Goal: Information Seeking & Learning: Learn about a topic

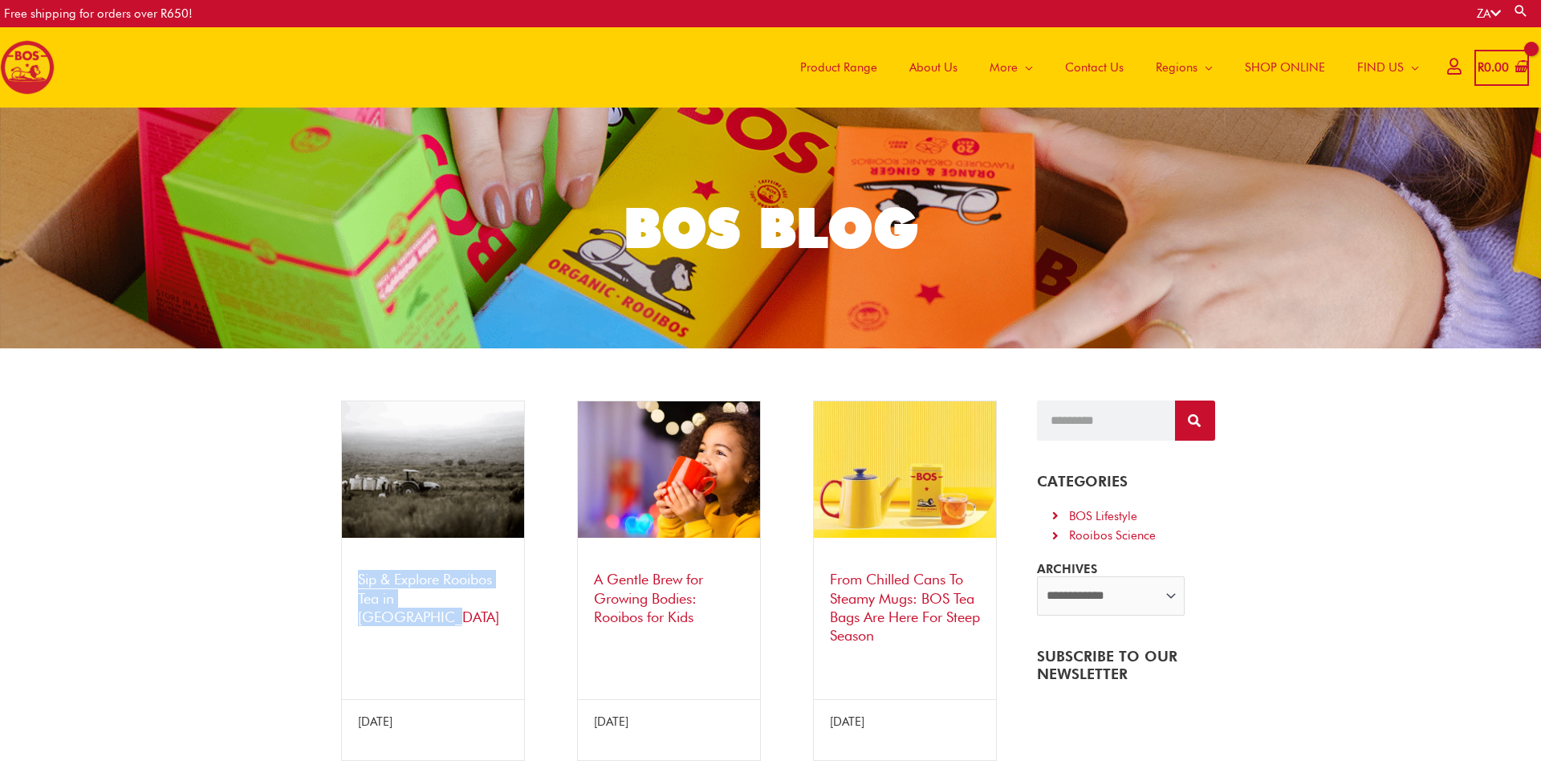
click at [409, 582] on link "Sip & Explore Rooibos Tea in [GEOGRAPHIC_DATA]" at bounding box center [428, 598] width 141 height 55
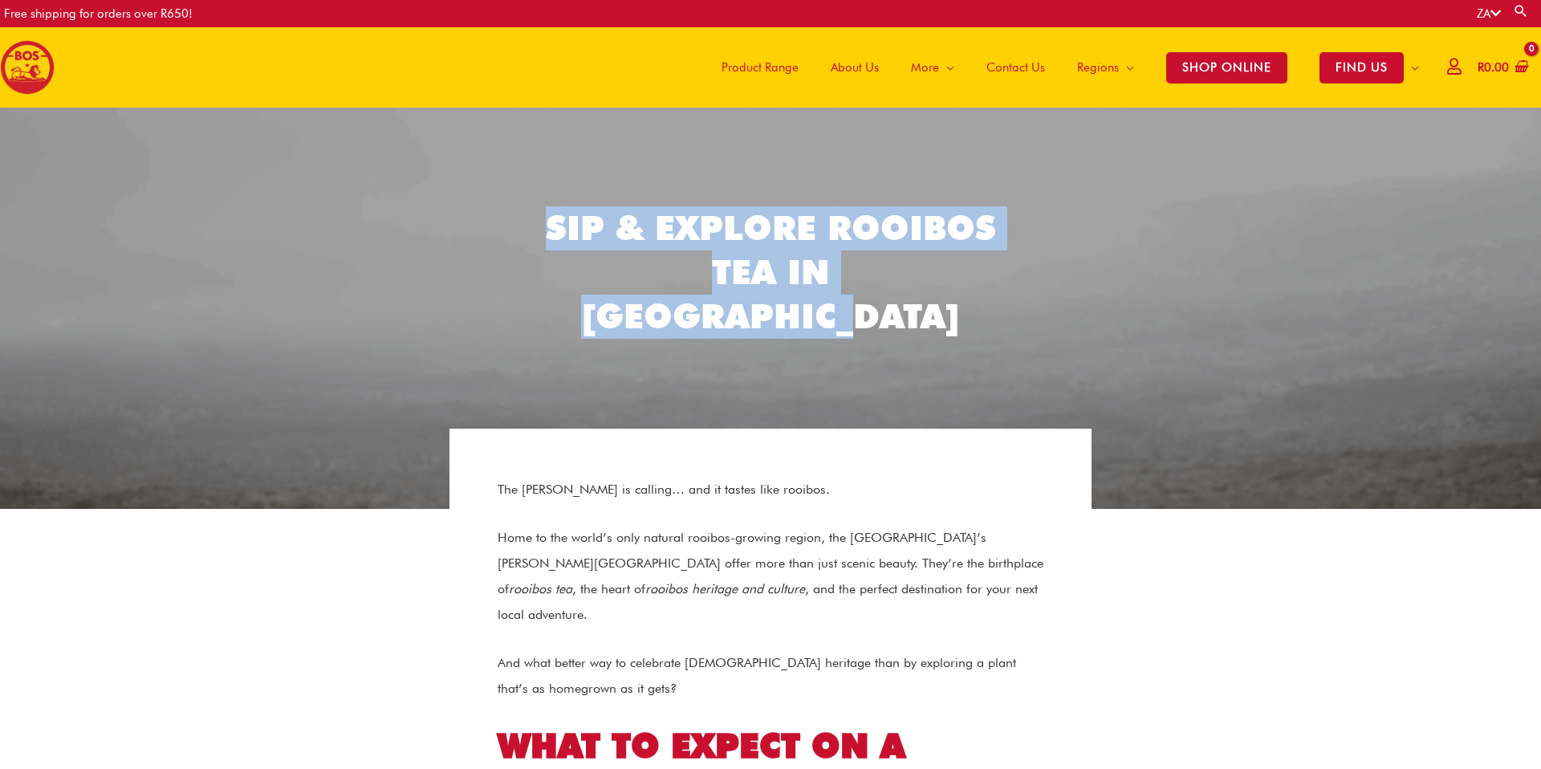
drag, startPoint x: 771, startPoint y: 247, endPoint x: 1014, endPoint y: 303, distance: 248.8
click at [1014, 303] on section "Sip & Explore Rooibos Tea in [GEOGRAPHIC_DATA]" at bounding box center [770, 283] width 1525 height 171
copy h2 "Sip & Explore Rooibos Tea in [GEOGRAPHIC_DATA]"
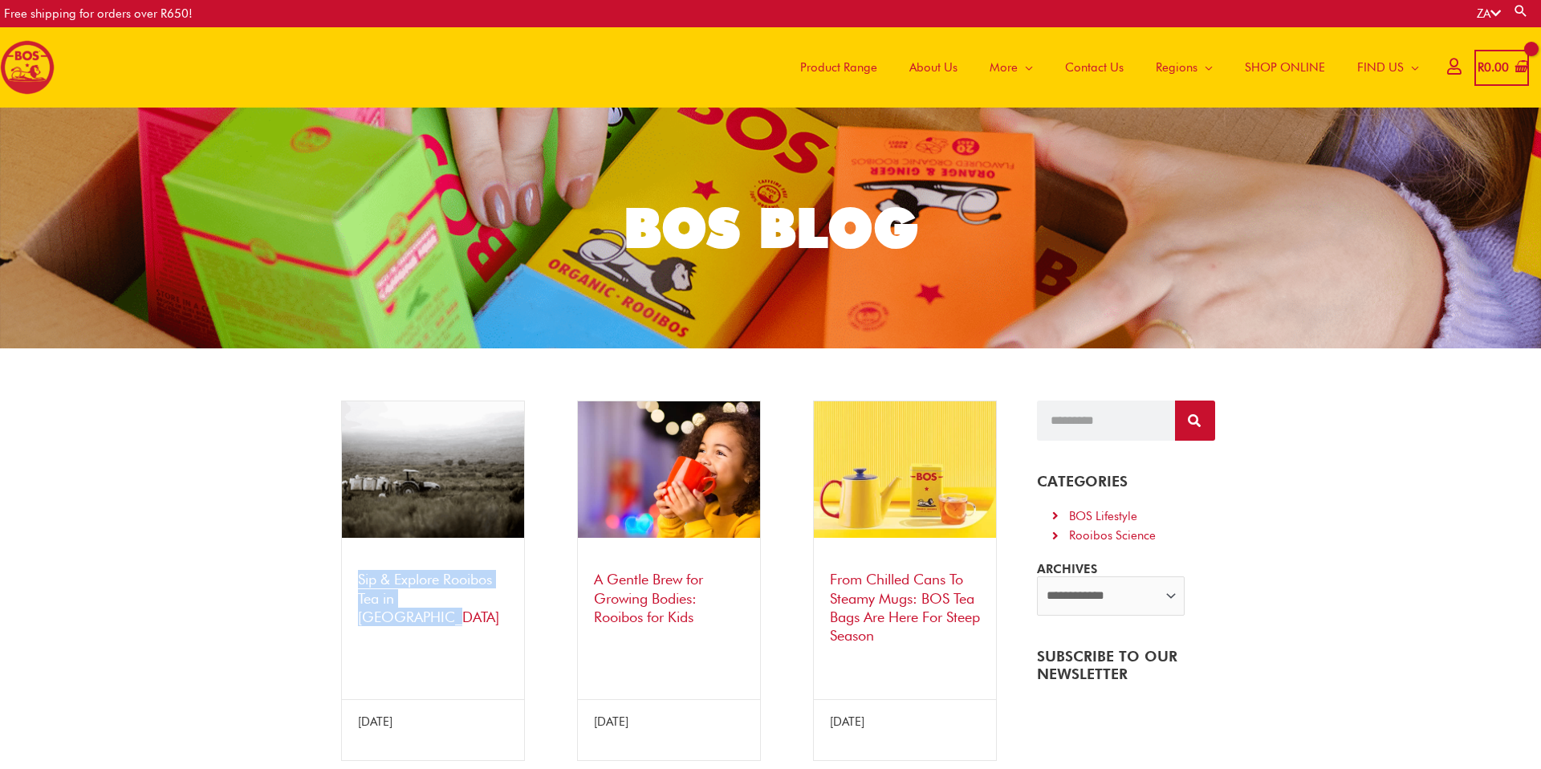
click at [325, 576] on div "Sip & Explore Rooibos Tea in South Africa 4 September 2025" at bounding box center [433, 580] width 216 height 360
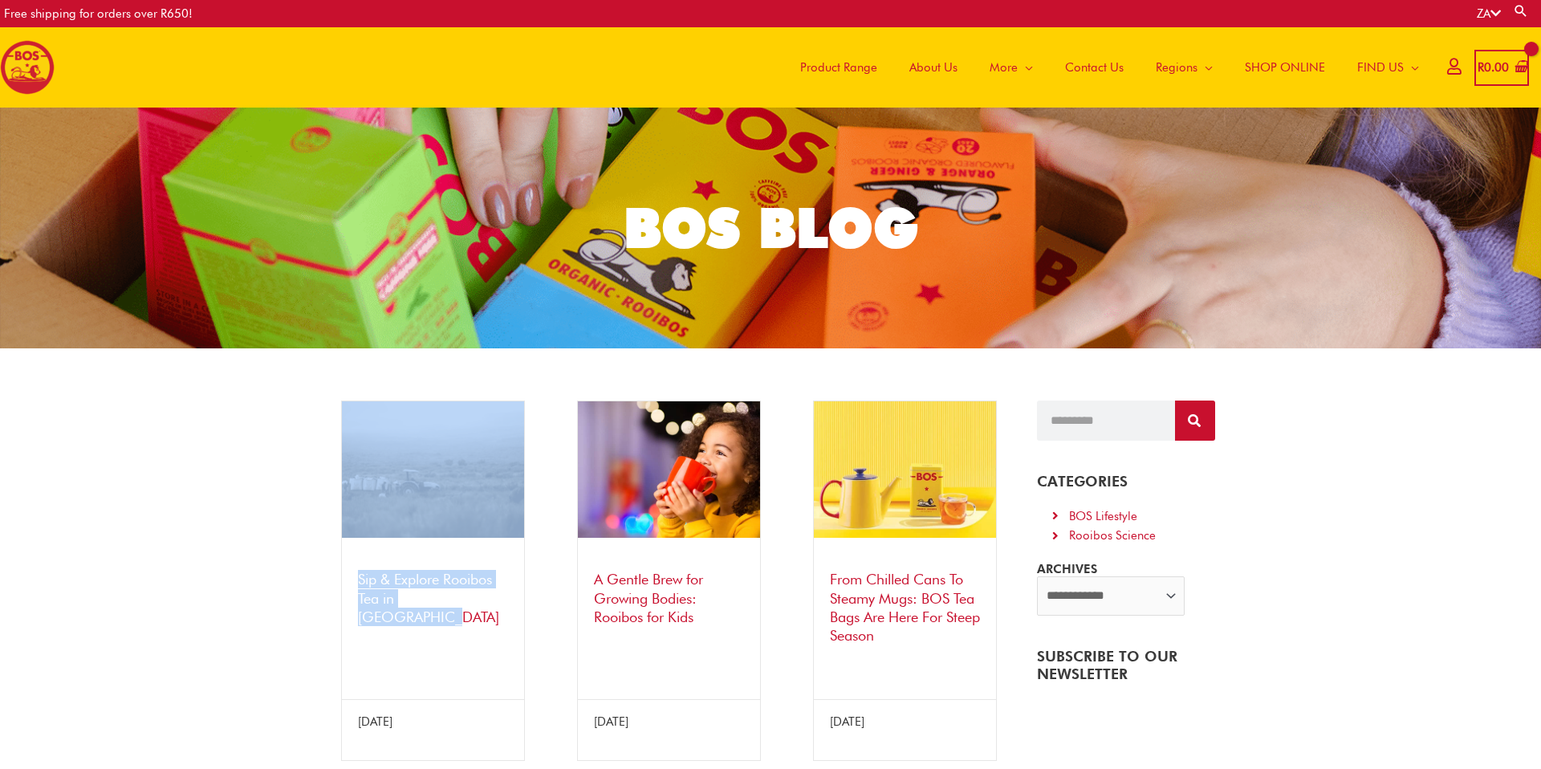
copy div "Sip & Explore Rooibos Tea in [GEOGRAPHIC_DATA]"
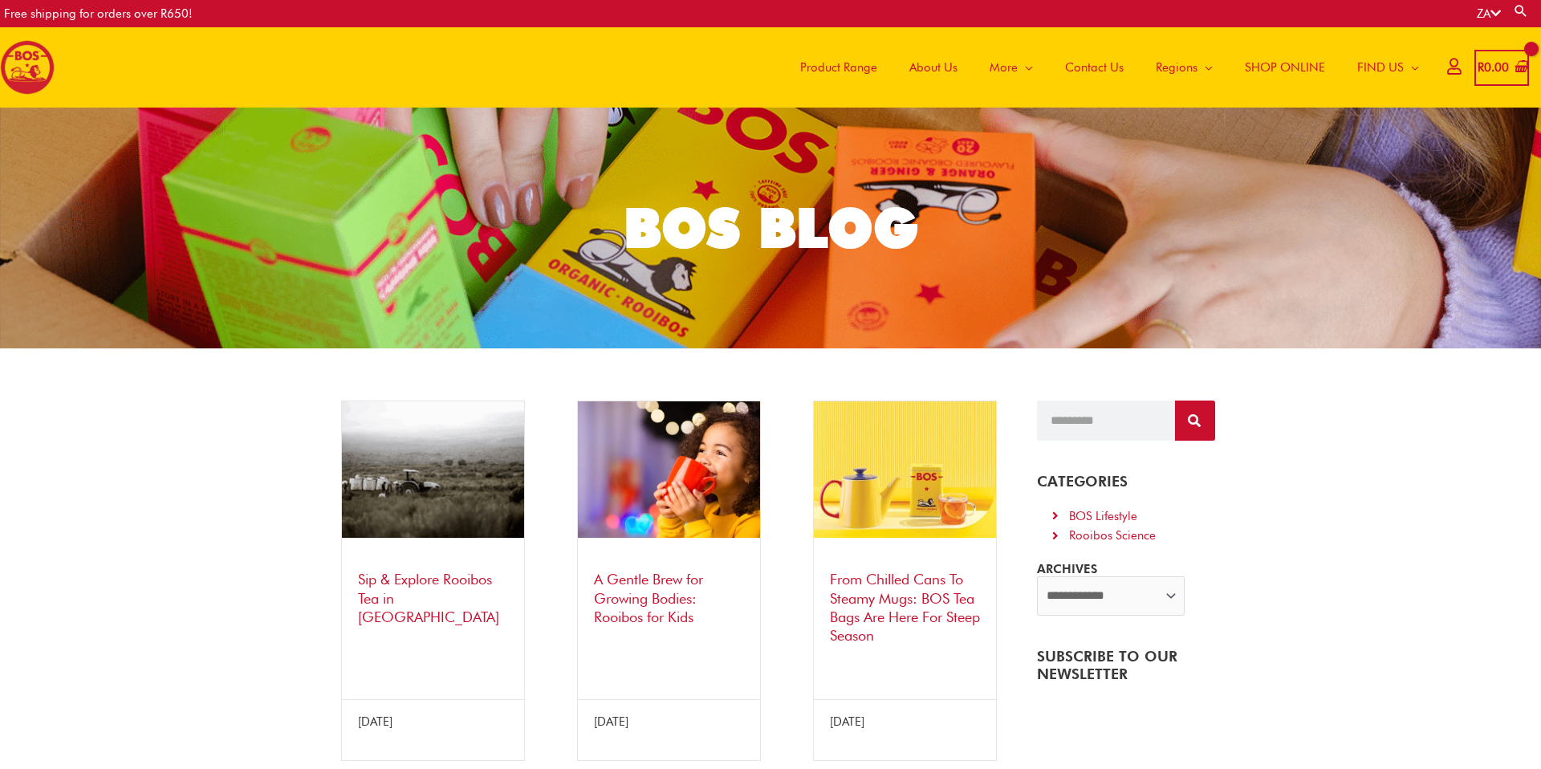
drag, startPoint x: 496, startPoint y: 602, endPoint x: 355, endPoint y: 587, distance: 142.1
click at [355, 587] on div "Sip & Explore Rooibos Tea in [GEOGRAPHIC_DATA]" at bounding box center [433, 602] width 182 height 96
copy link "Sip & Explore Rooibos Tea in [GEOGRAPHIC_DATA]"
